Goal: Communication & Community: Participate in discussion

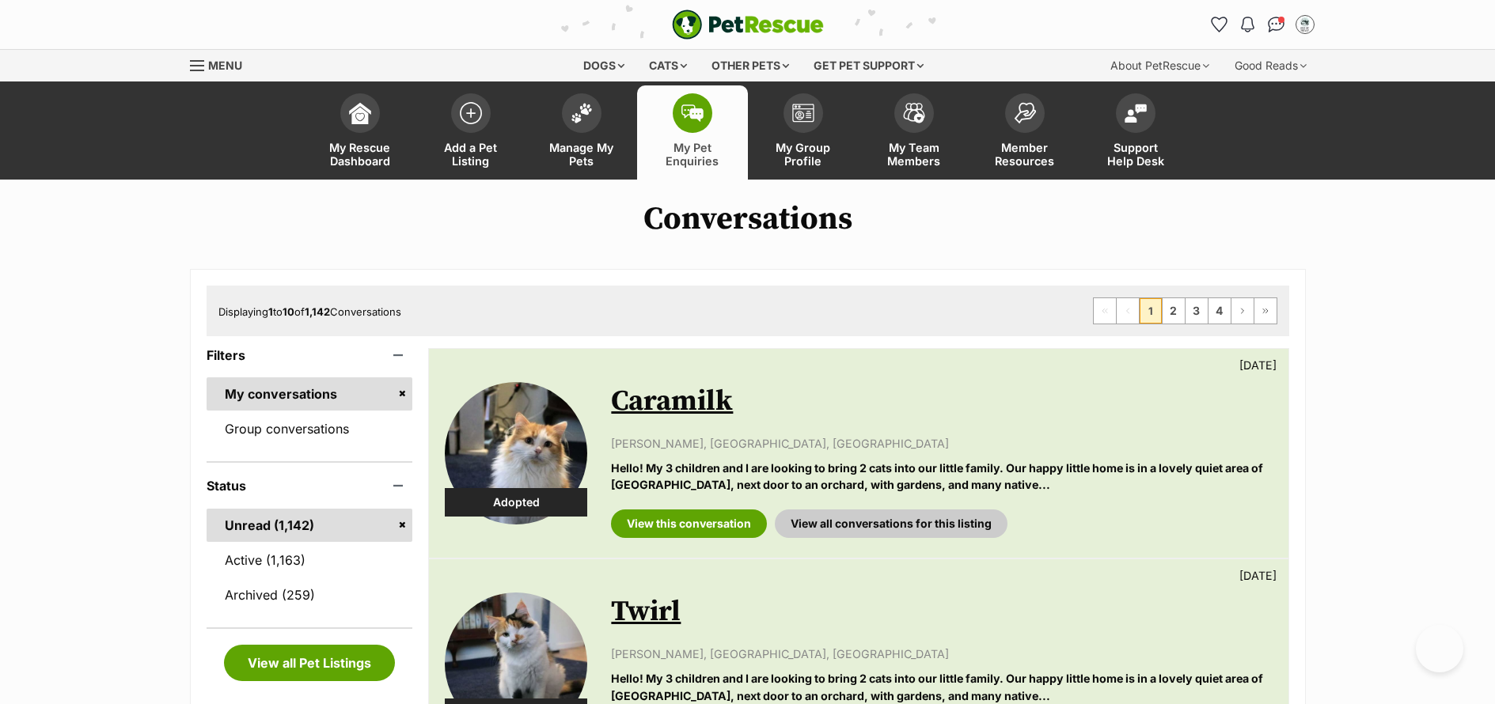
click at [246, 551] on link "Active (1,163)" at bounding box center [309, 560] width 206 height 33
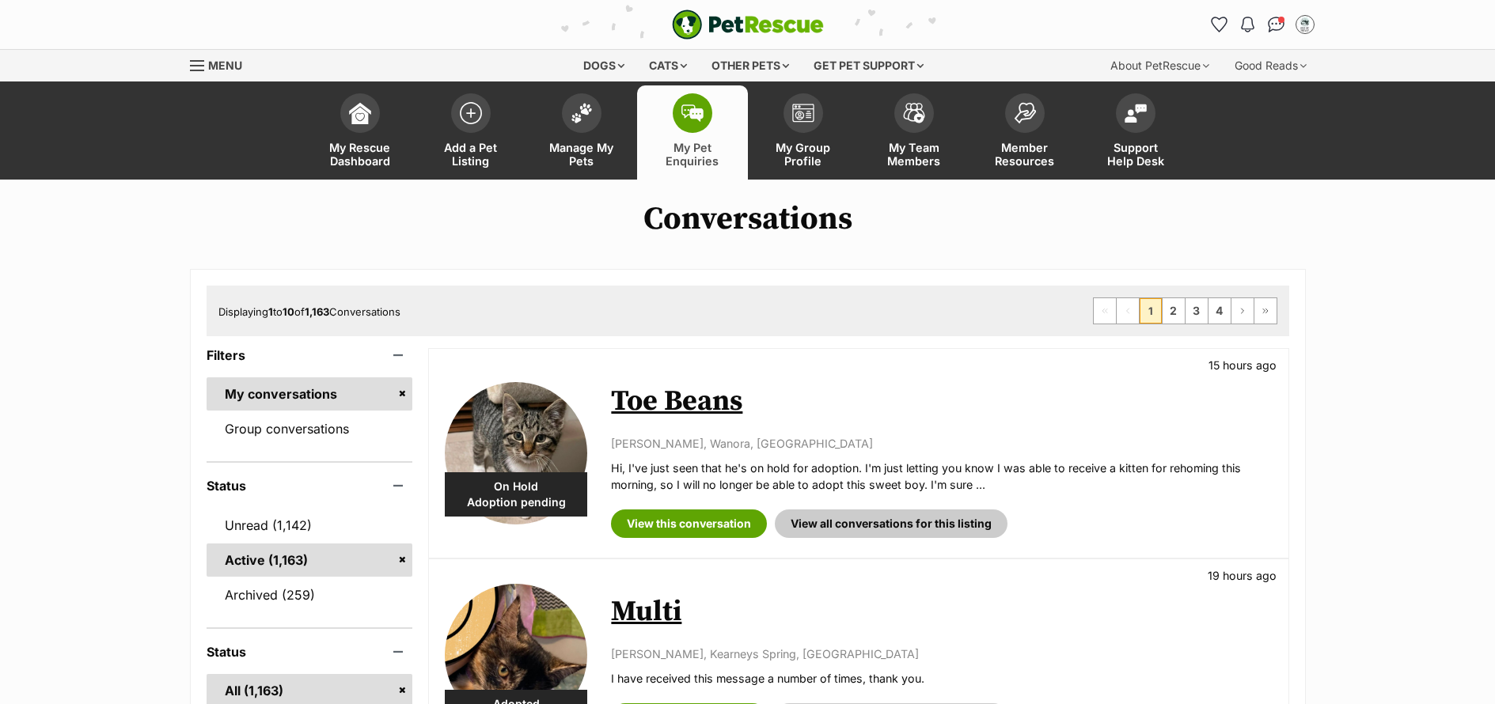
click at [279, 527] on link "Unread (1,142)" at bounding box center [309, 525] width 206 height 33
